Goal: Navigation & Orientation: Find specific page/section

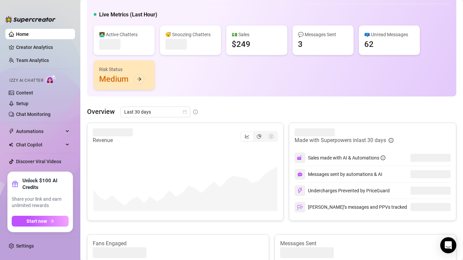
scroll to position [49, 0]
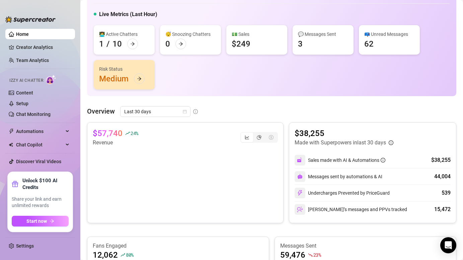
click at [264, 155] on canvas at bounding box center [185, 180] width 185 height 67
